Goal: Task Accomplishment & Management: Use online tool/utility

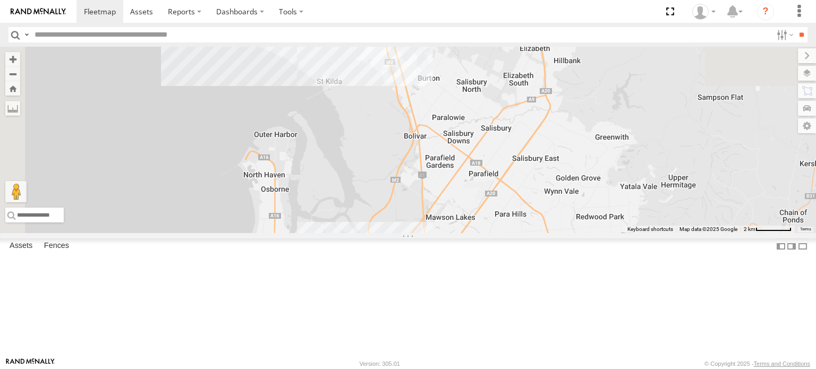
click at [497, 181] on div "164 10 2 5" at bounding box center [408, 140] width 816 height 186
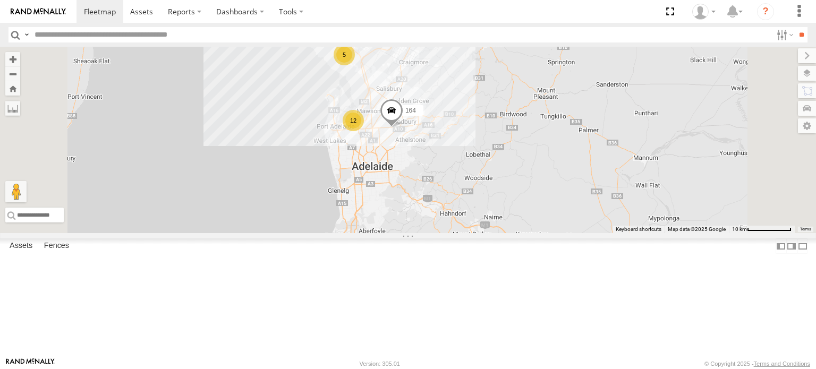
drag, startPoint x: 504, startPoint y: 195, endPoint x: 497, endPoint y: 153, distance: 42.5
click at [497, 153] on div "164 12 5" at bounding box center [408, 140] width 816 height 186
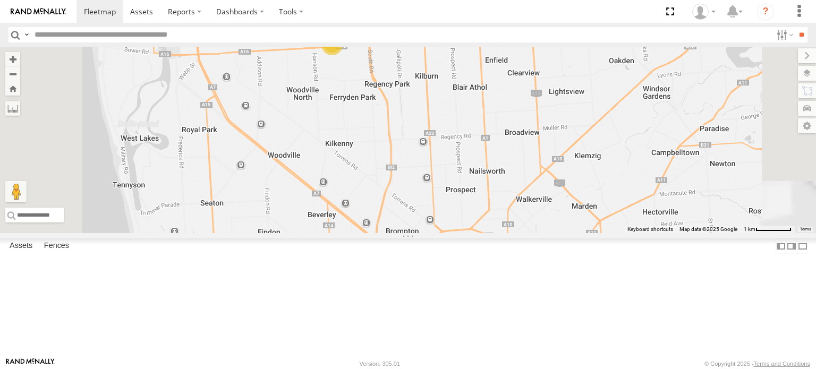
drag, startPoint x: 464, startPoint y: 142, endPoint x: 474, endPoint y: 215, distance: 73.5
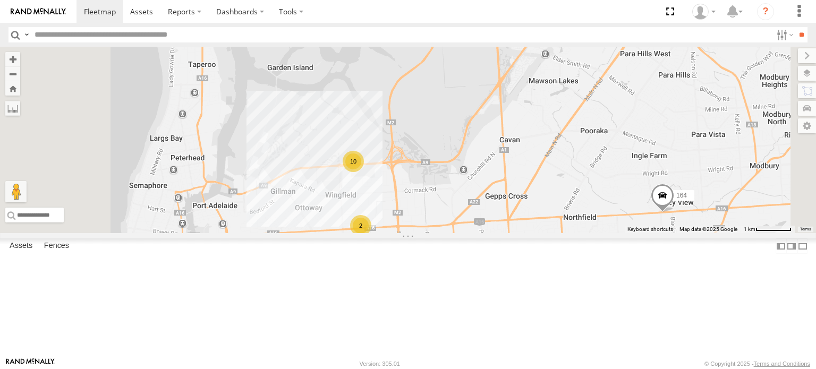
drag, startPoint x: 510, startPoint y: 255, endPoint x: 502, endPoint y: 211, distance: 45.4
click at [502, 211] on div "164 2 10" at bounding box center [408, 140] width 816 height 186
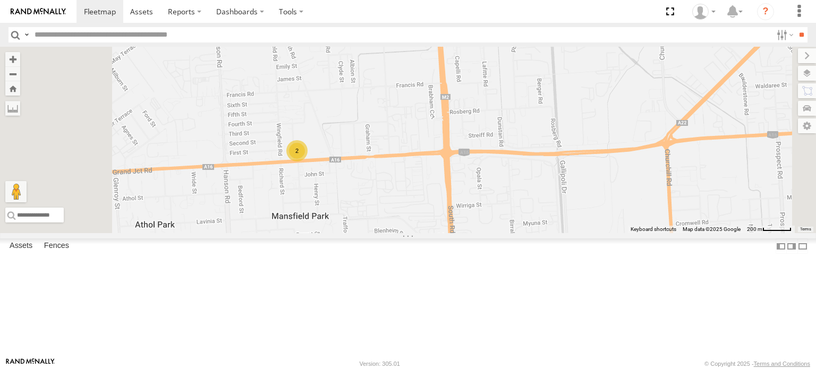
click at [308, 161] on div "2" at bounding box center [296, 150] width 21 height 21
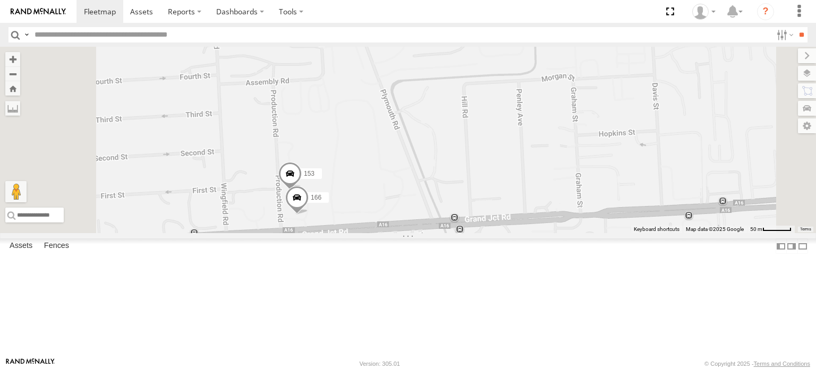
drag, startPoint x: 429, startPoint y: 110, endPoint x: 444, endPoint y: 200, distance: 91.0
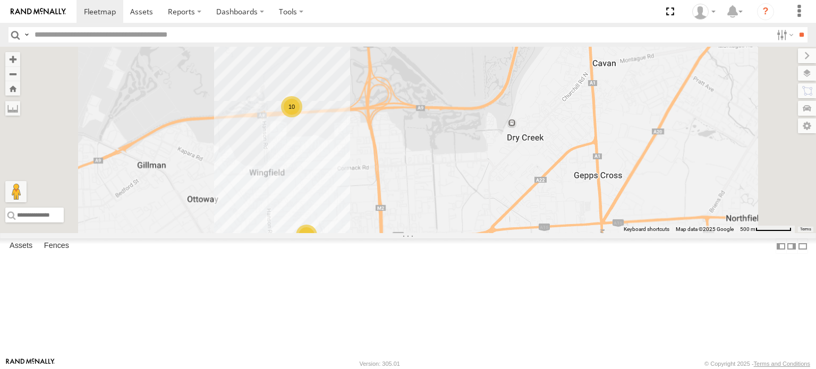
drag, startPoint x: 419, startPoint y: 127, endPoint x: 428, endPoint y: 234, distance: 107.7
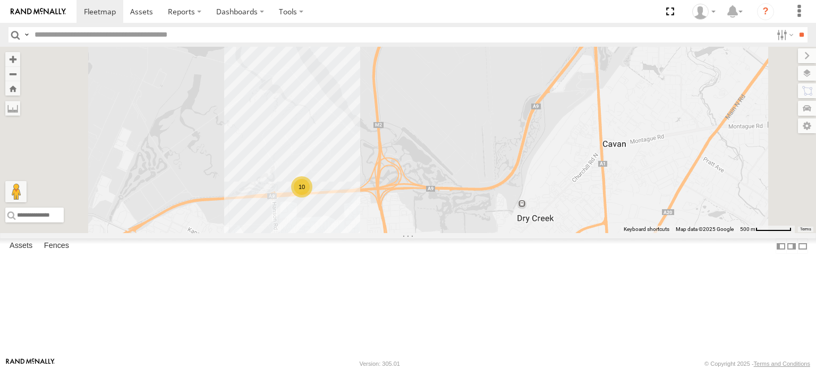
click at [312, 198] on div "10" at bounding box center [301, 186] width 21 height 21
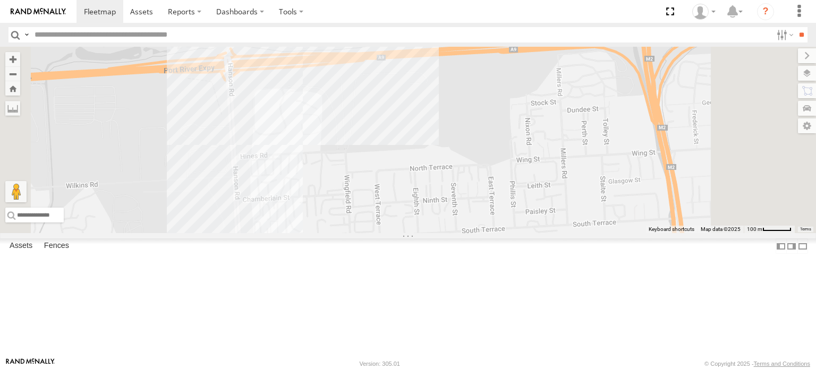
drag, startPoint x: 453, startPoint y: 287, endPoint x: 412, endPoint y: 38, distance: 252.4
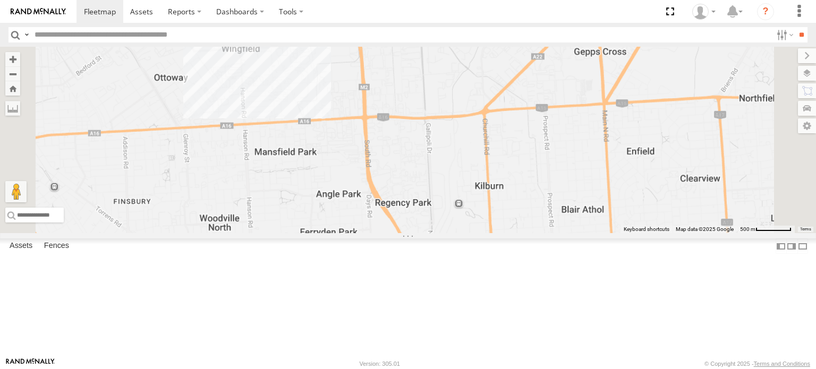
drag, startPoint x: 436, startPoint y: 251, endPoint x: 419, endPoint y: 160, distance: 91.9
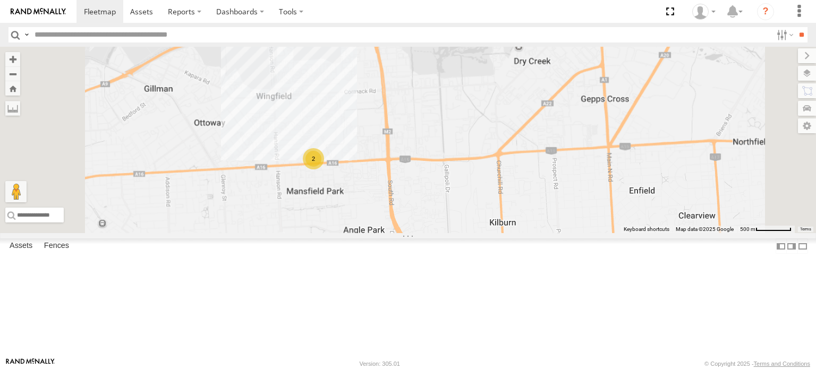
drag, startPoint x: 407, startPoint y: 102, endPoint x: 425, endPoint y: 139, distance: 41.1
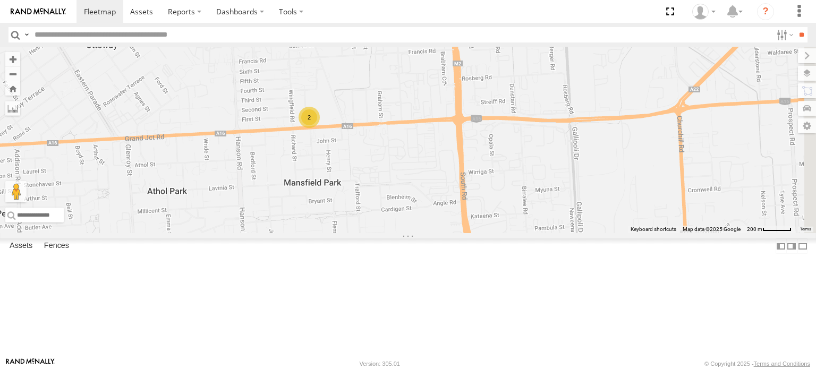
drag, startPoint x: 440, startPoint y: 174, endPoint x: 431, endPoint y: 213, distance: 40.3
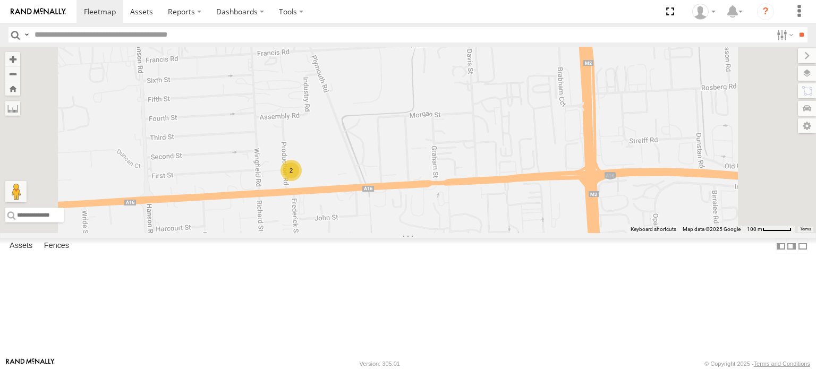
drag, startPoint x: 434, startPoint y: 216, endPoint x: 430, endPoint y: 123, distance: 93.1
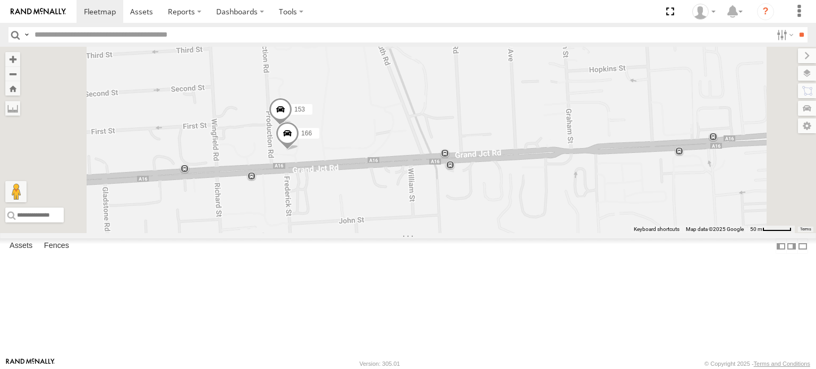
drag, startPoint x: 433, startPoint y: 222, endPoint x: 437, endPoint y: 206, distance: 16.8
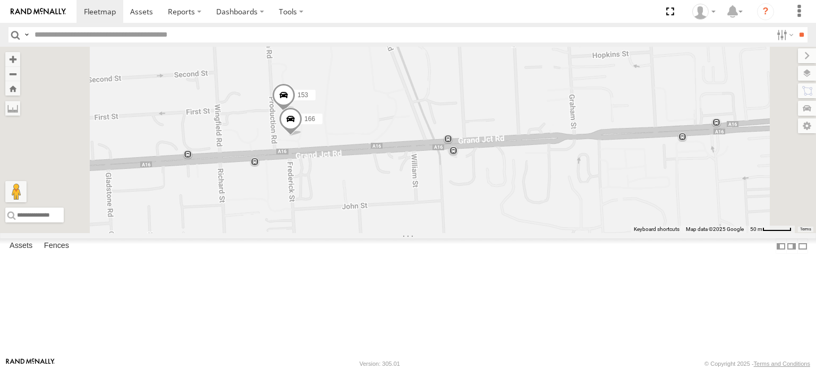
click at [302, 136] on span at bounding box center [290, 121] width 23 height 29
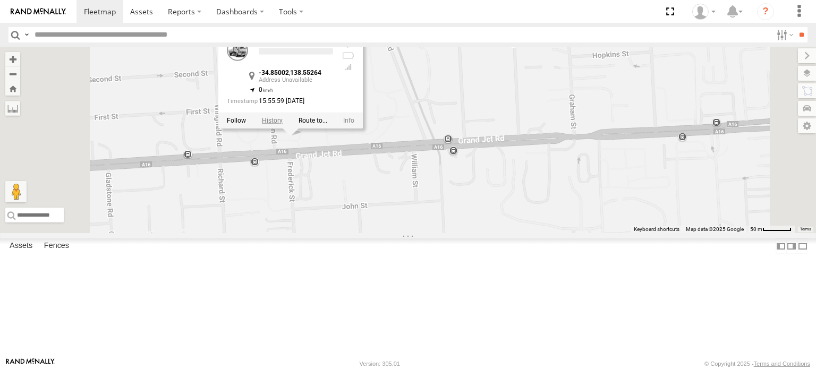
click at [283, 124] on label at bounding box center [272, 119] width 21 height 7
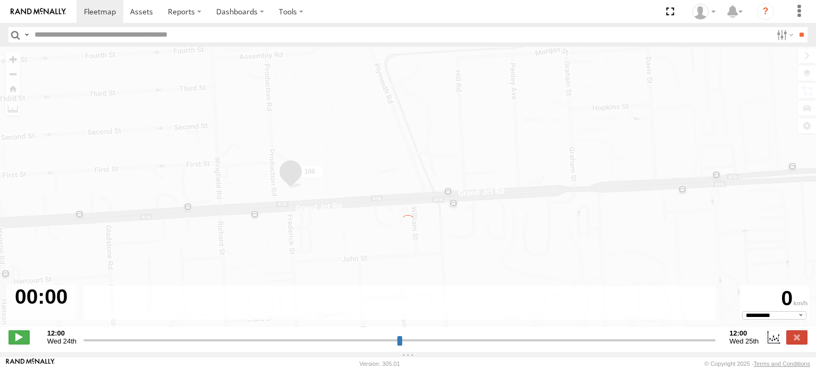
type input "**********"
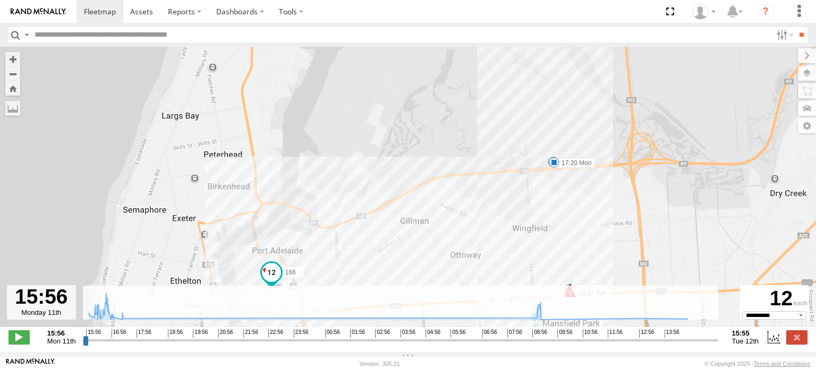
drag, startPoint x: 594, startPoint y: 216, endPoint x: 582, endPoint y: 331, distance: 115.4
click at [583, 331] on div "166 16:43 Mon 17:20 Mon 12:18 Tue 12:27 Tue 14:44 Tue 14:44 Tue 15:27 Tue 8" at bounding box center [408, 193] width 816 height 292
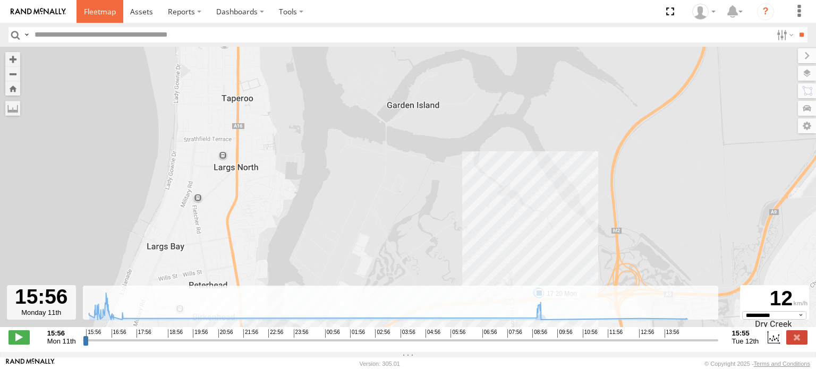
click at [98, 8] on span at bounding box center [100, 11] width 32 height 10
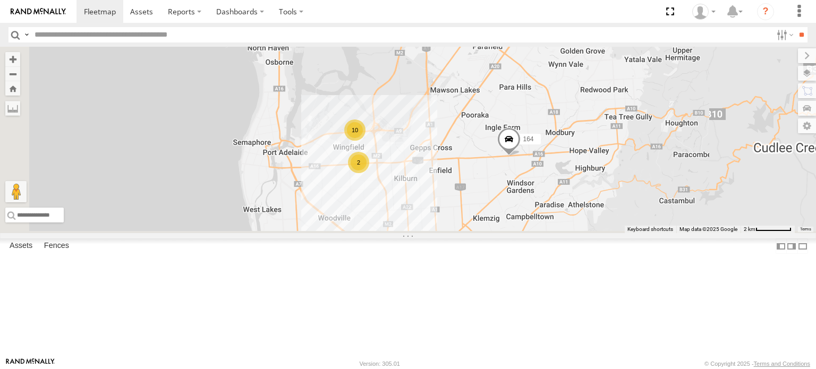
drag, startPoint x: 531, startPoint y: 253, endPoint x: 521, endPoint y: 165, distance: 88.2
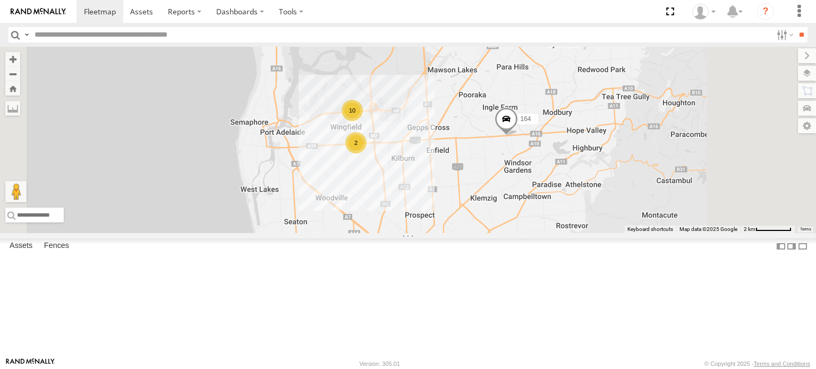
click at [518, 135] on span at bounding box center [505, 121] width 23 height 29
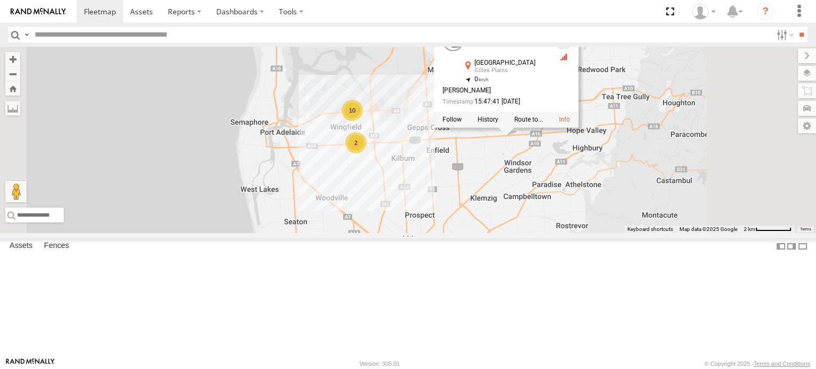
click at [623, 215] on div "164 10 2 164 [GEOGRAPHIC_DATA][PERSON_NAME] -34.84613 , 138.65003 0 [PERSON_NAM…" at bounding box center [408, 140] width 816 height 186
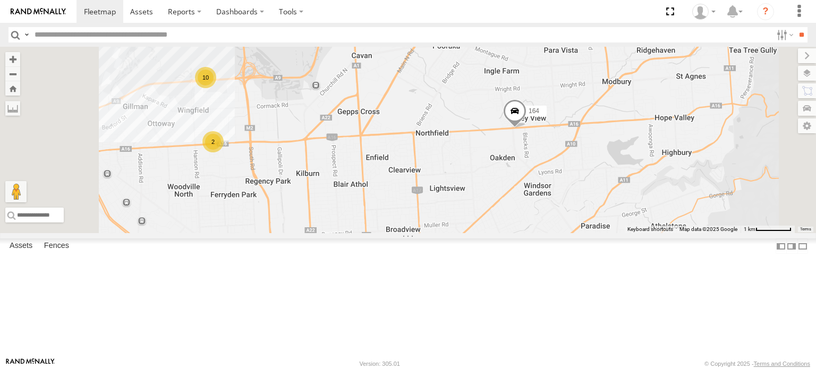
click at [526, 128] on span at bounding box center [514, 113] width 23 height 29
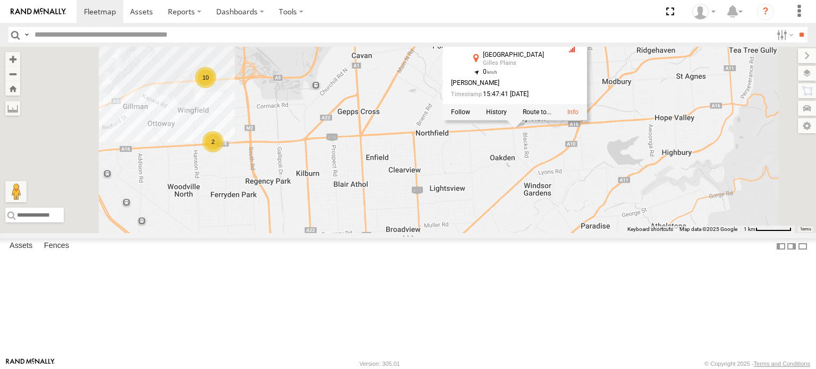
click at [606, 232] on div "164 10 2 164 [GEOGRAPHIC_DATA][PERSON_NAME] -34.84613 , 138.65003 0 [PERSON_NAM…" at bounding box center [408, 140] width 816 height 186
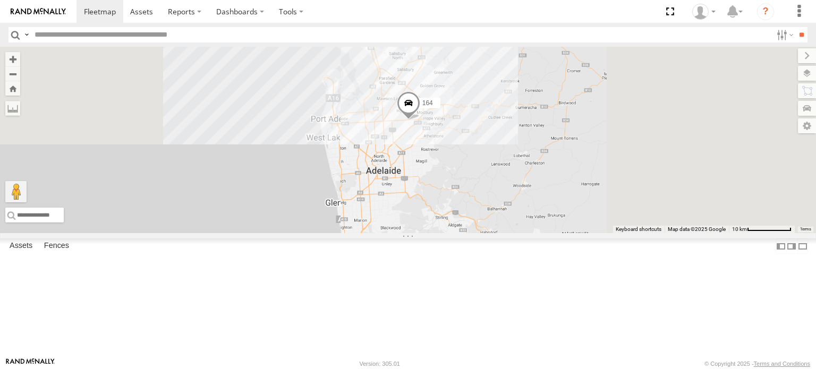
drag, startPoint x: 518, startPoint y: 232, endPoint x: 523, endPoint y: 167, distance: 64.9
